Goal: Task Accomplishment & Management: Use online tool/utility

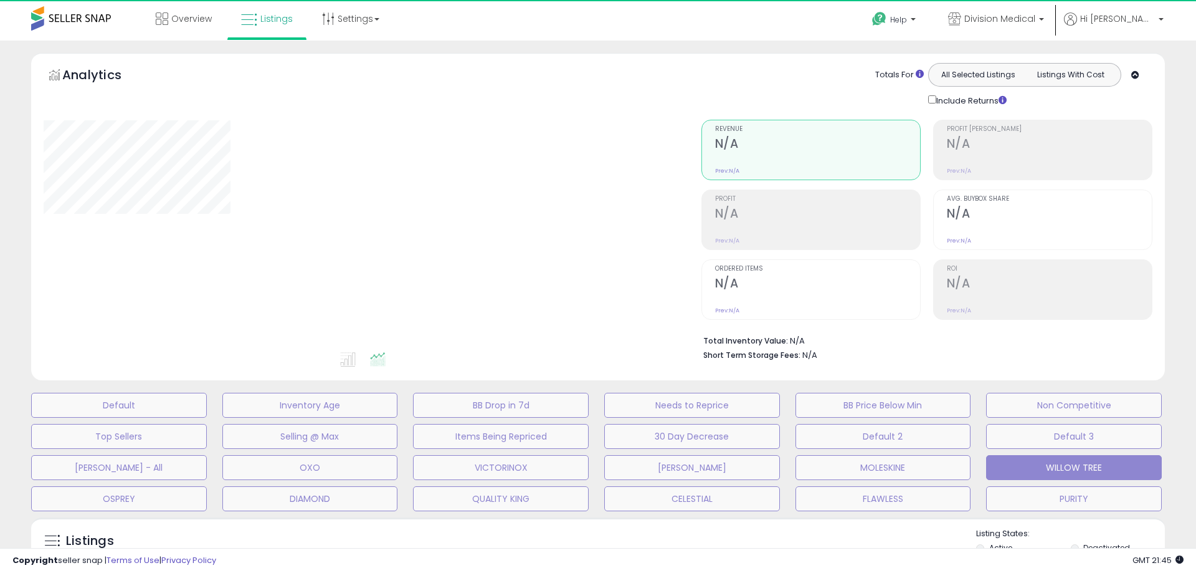
select select "**"
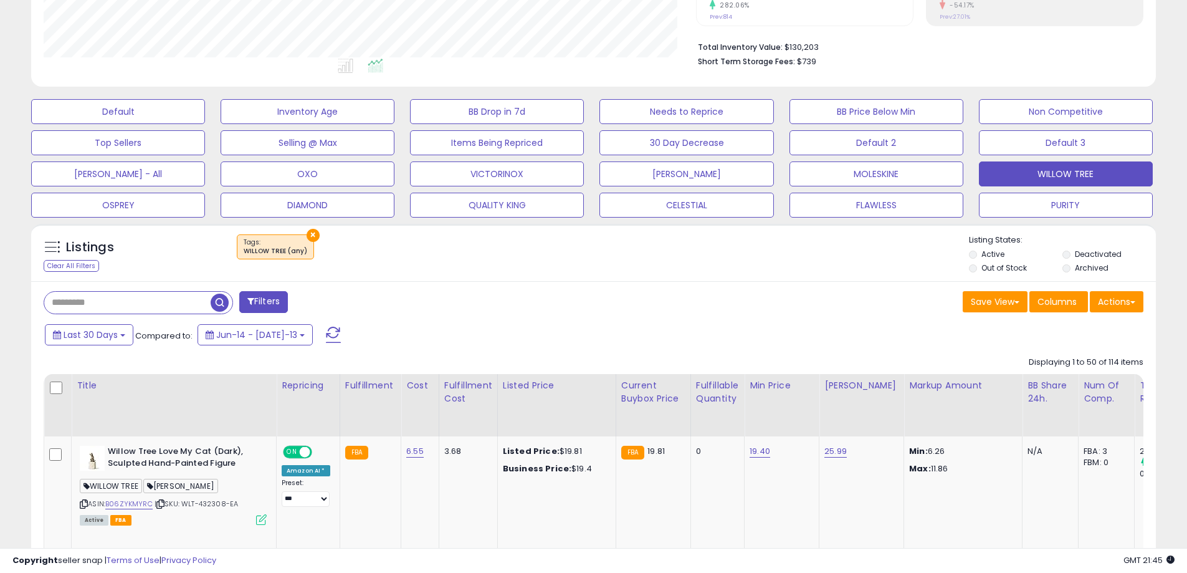
scroll to position [312, 0]
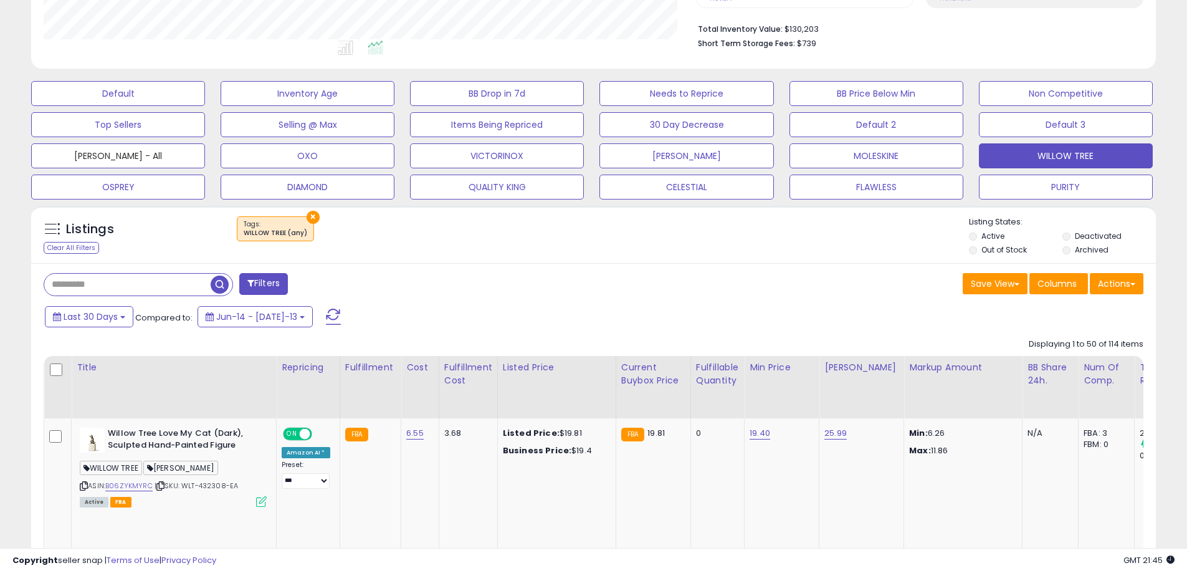
drag, startPoint x: 115, startPoint y: 153, endPoint x: 852, endPoint y: 288, distance: 748.8
click at [115, 106] on button "[PERSON_NAME] - All" at bounding box center [118, 93] width 174 height 25
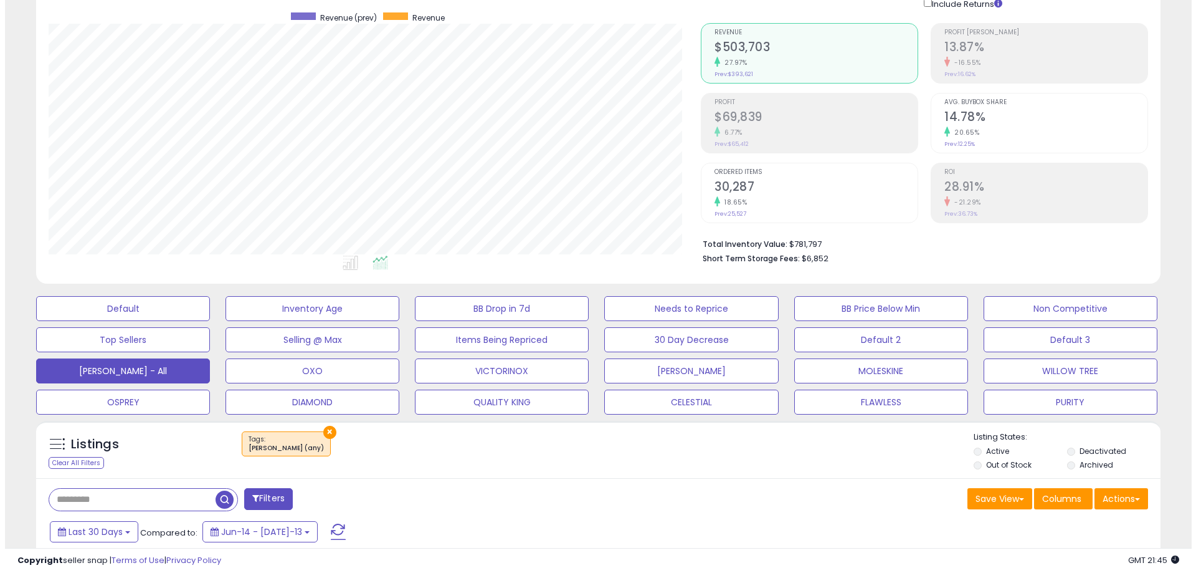
scroll to position [88, 0]
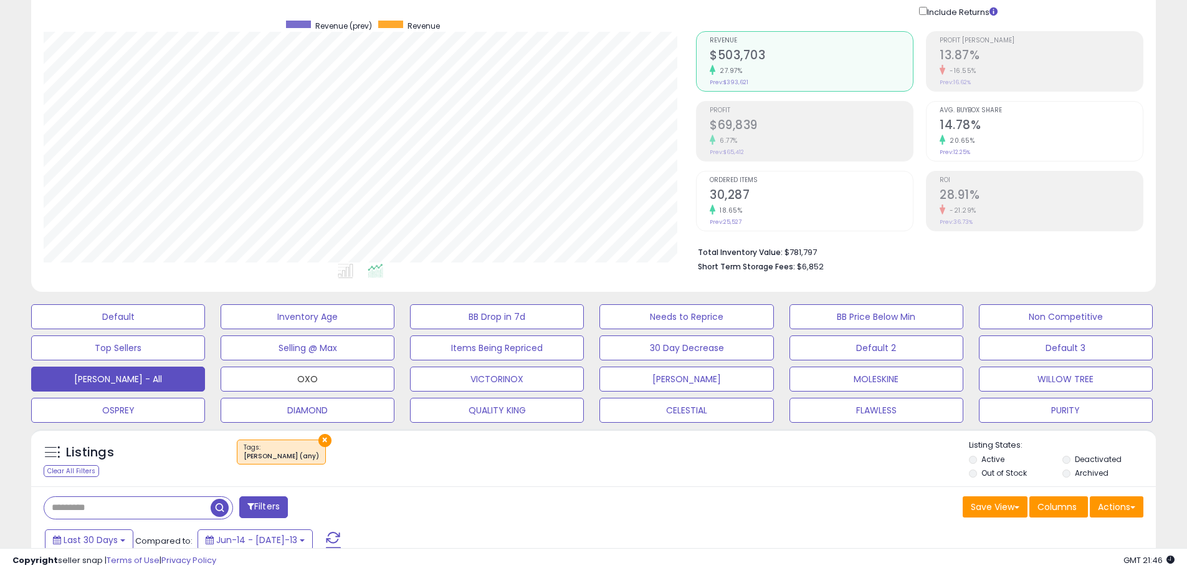
click at [205, 329] on button "OXO" at bounding box center [118, 316] width 174 height 25
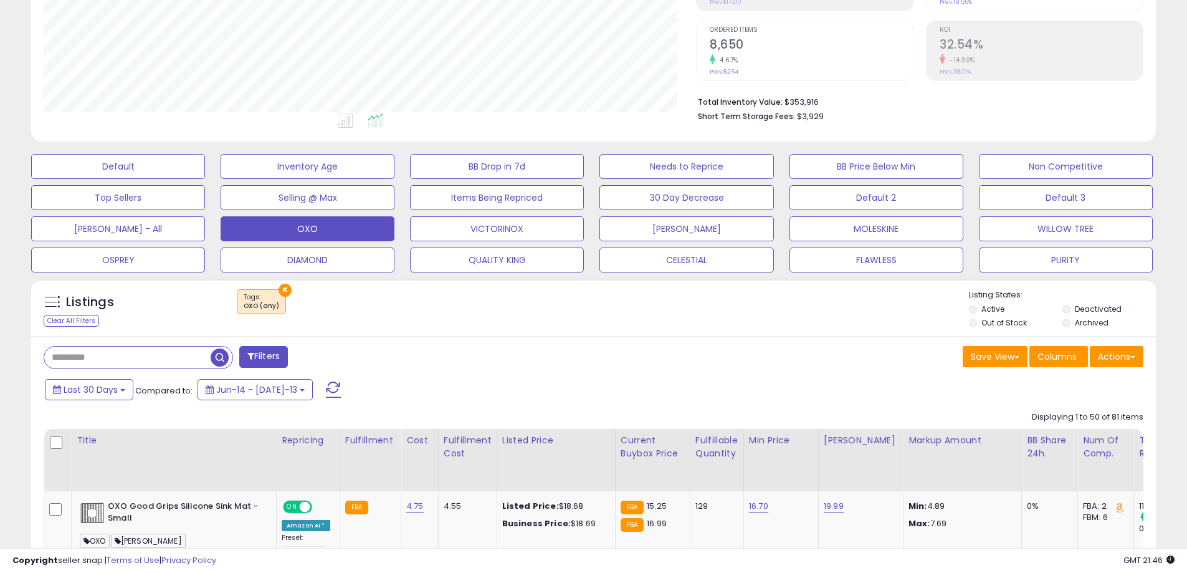
scroll to position [338, 0]
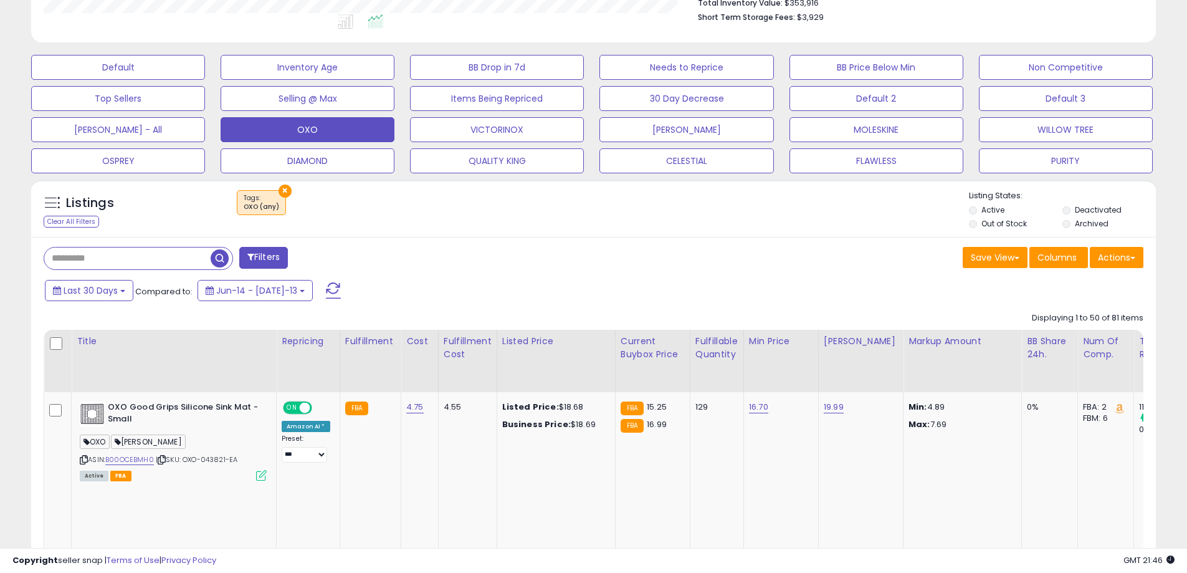
click at [285, 191] on button "×" at bounding box center [285, 190] width 13 height 13
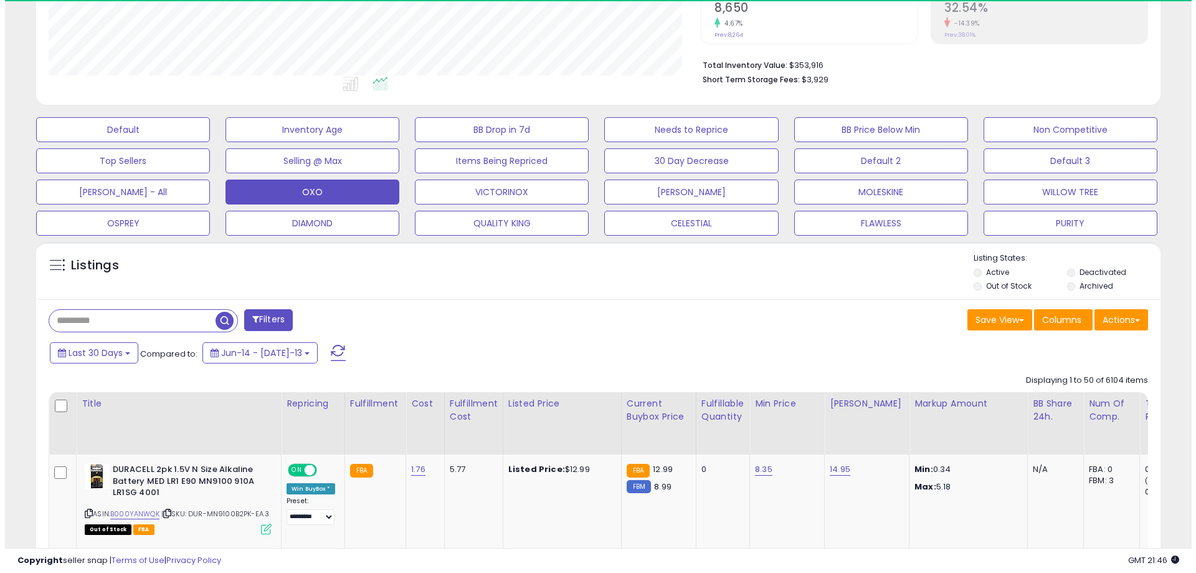
scroll to position [622800, 622403]
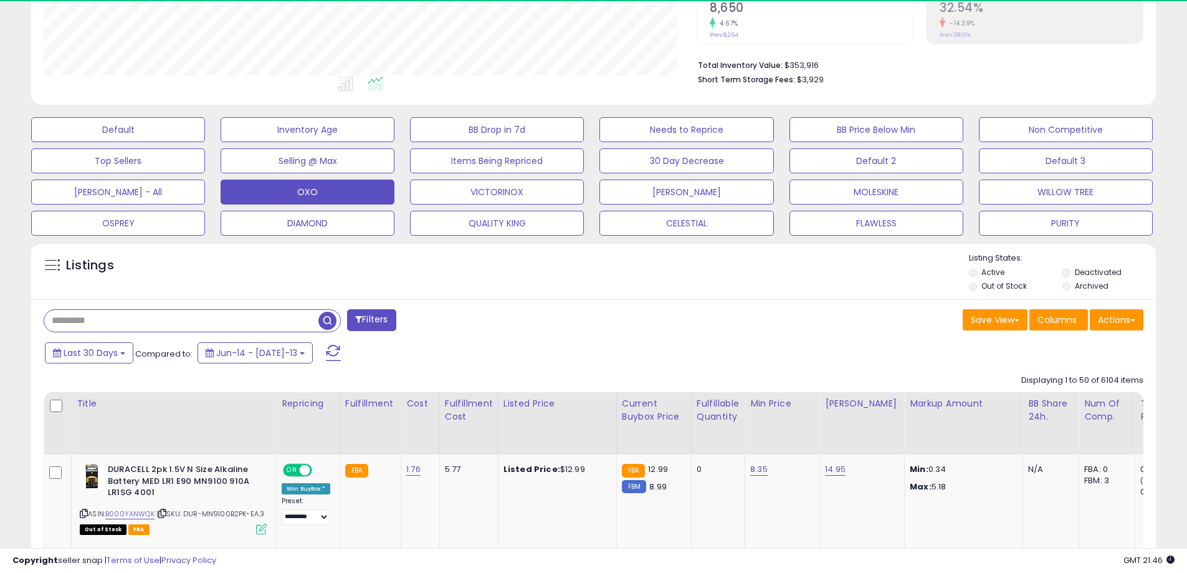
click at [150, 323] on input "text" at bounding box center [181, 321] width 274 height 22
type input "****"
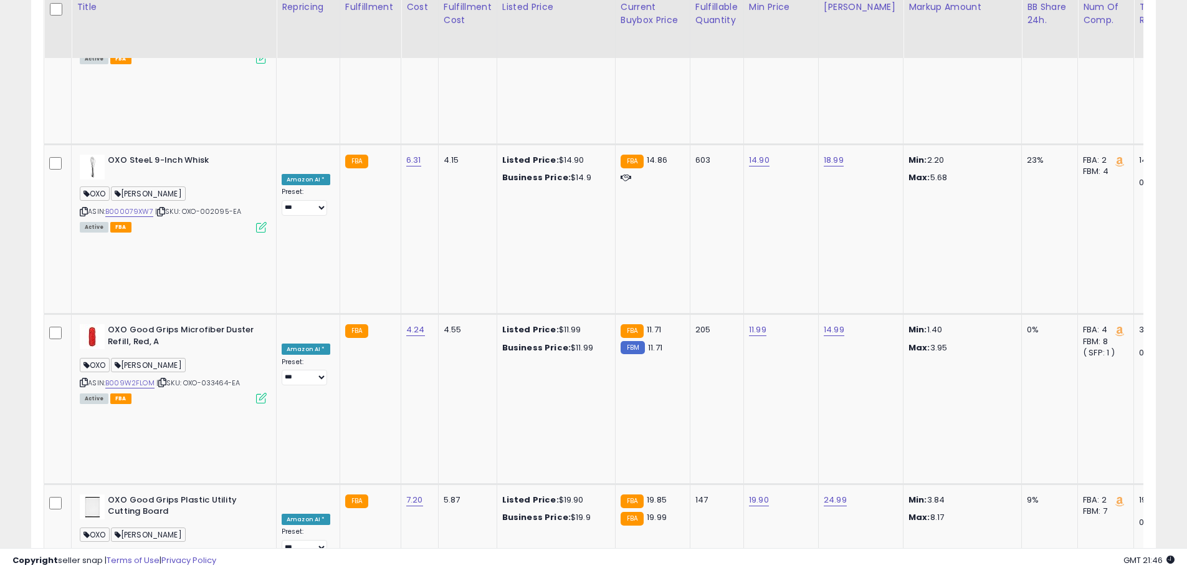
scroll to position [5161, 0]
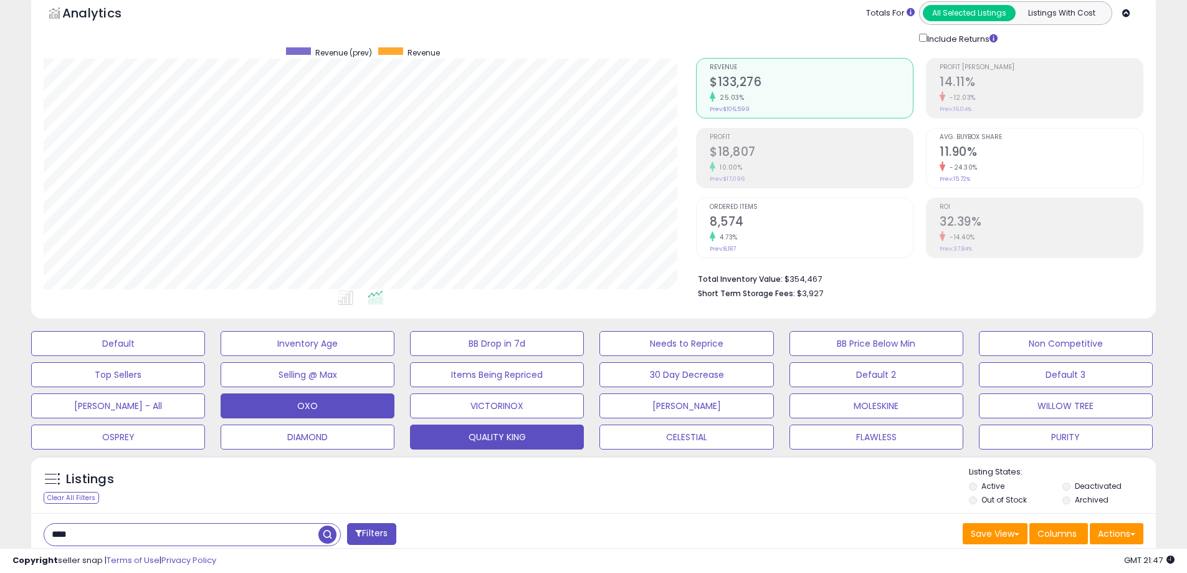
scroll to position [62, 0]
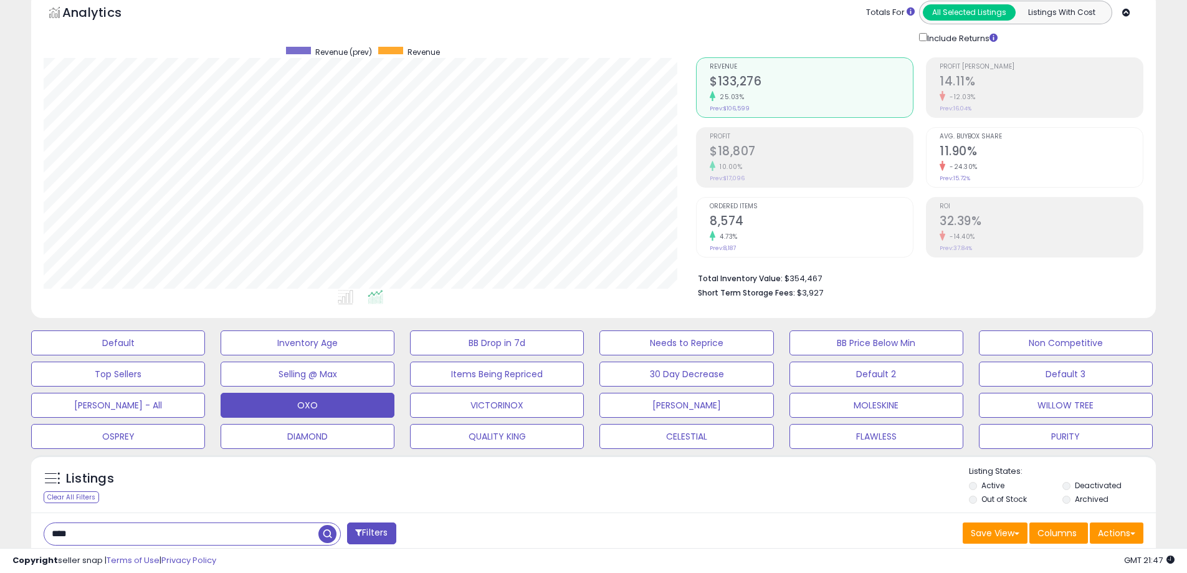
click at [821, 488] on div "Listings Clear All Filters Listing States:" at bounding box center [593, 486] width 1125 height 42
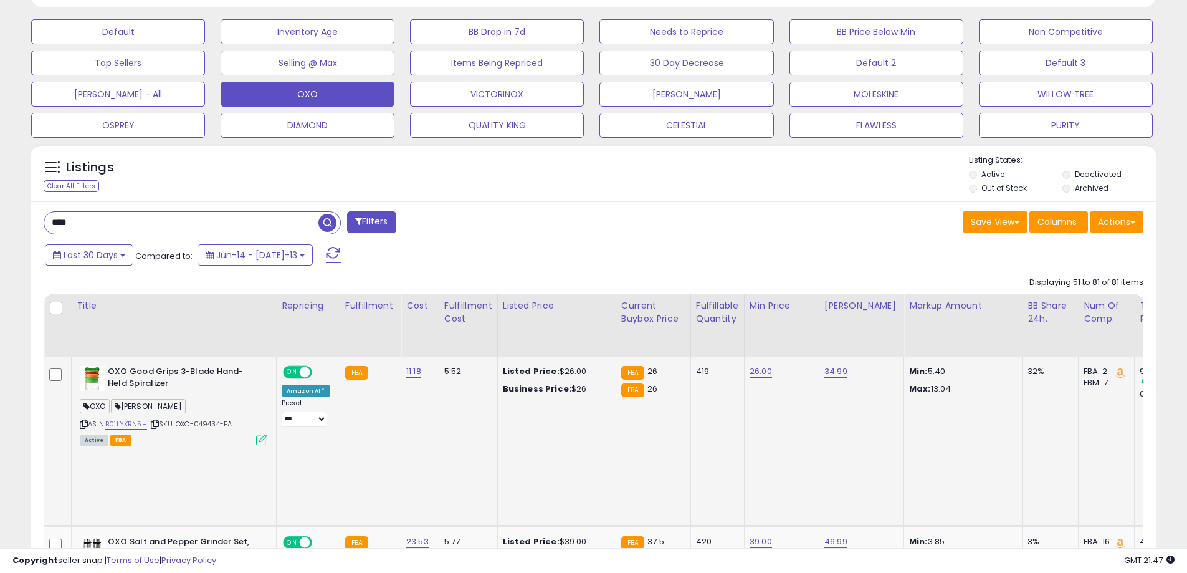
scroll to position [374, 0]
click at [214, 225] on input "****" at bounding box center [181, 222] width 274 height 22
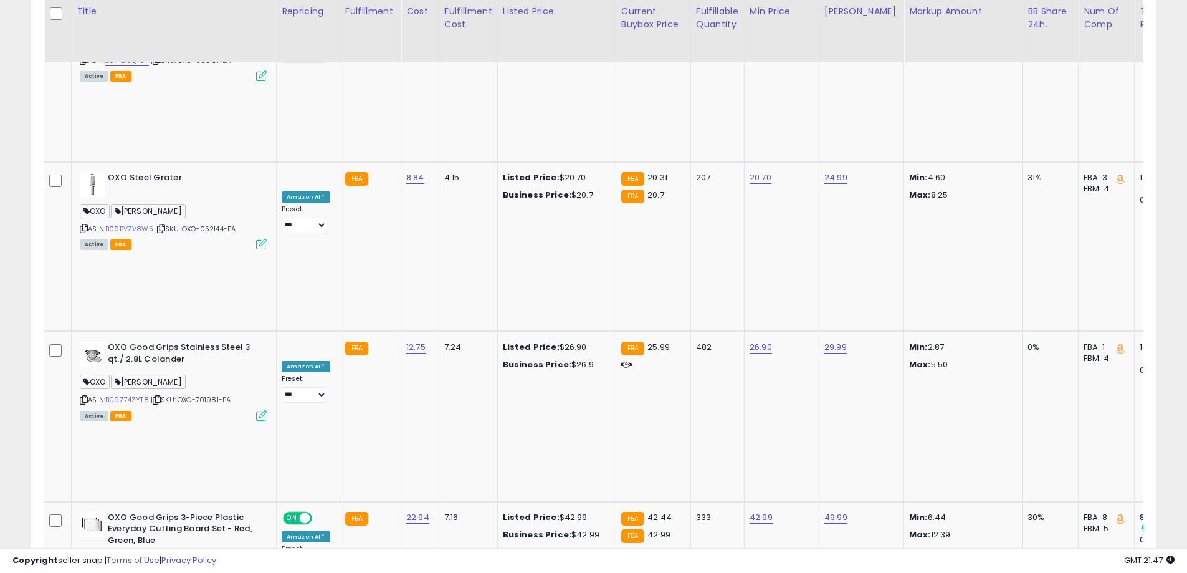
scroll to position [3323, 0]
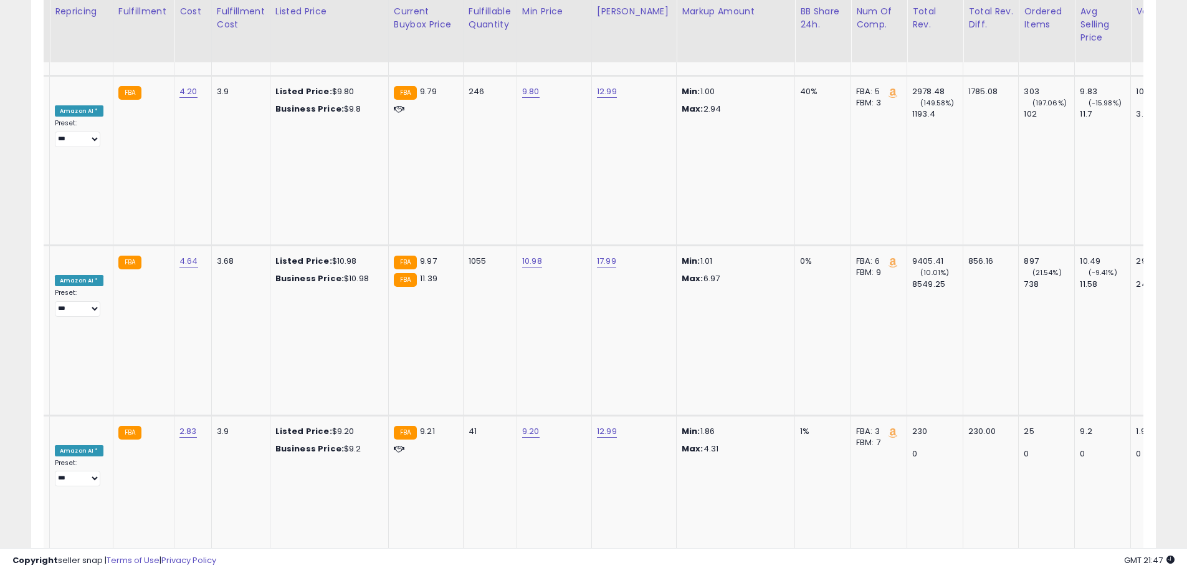
scroll to position [0, 0]
